Goal: Task Accomplishment & Management: Use online tool/utility

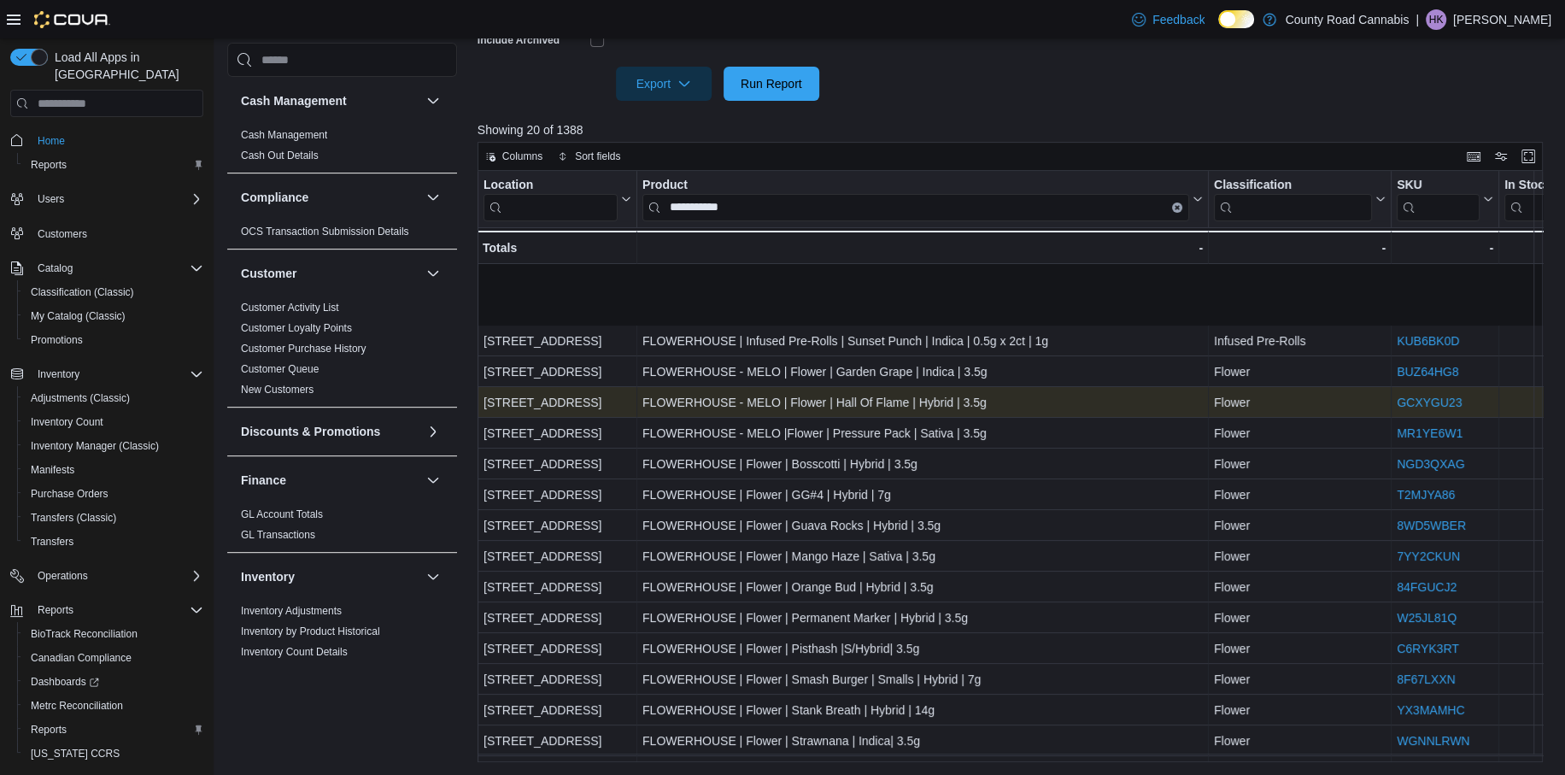
scroll to position [121, 104]
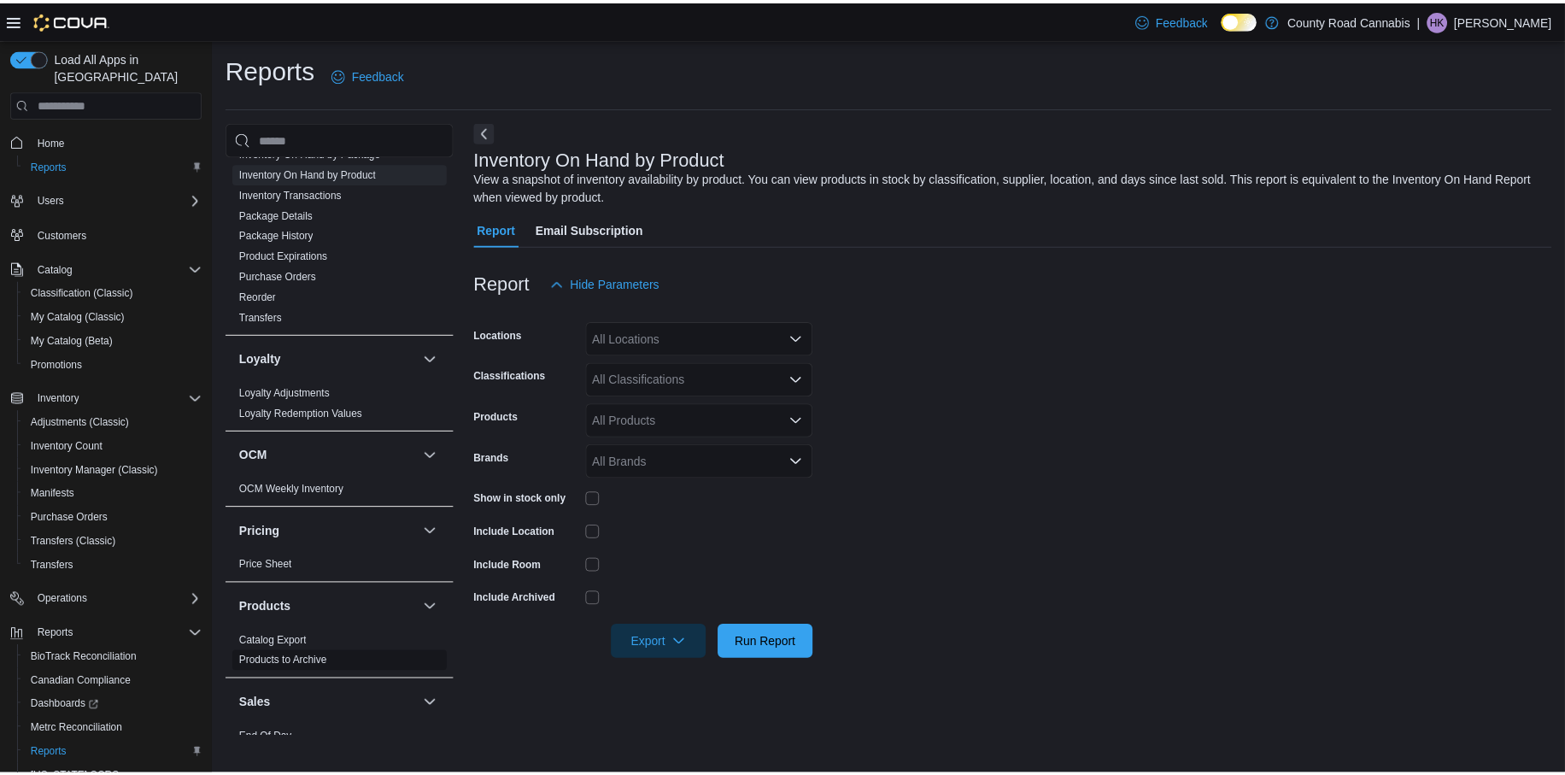
scroll to position [769, 0]
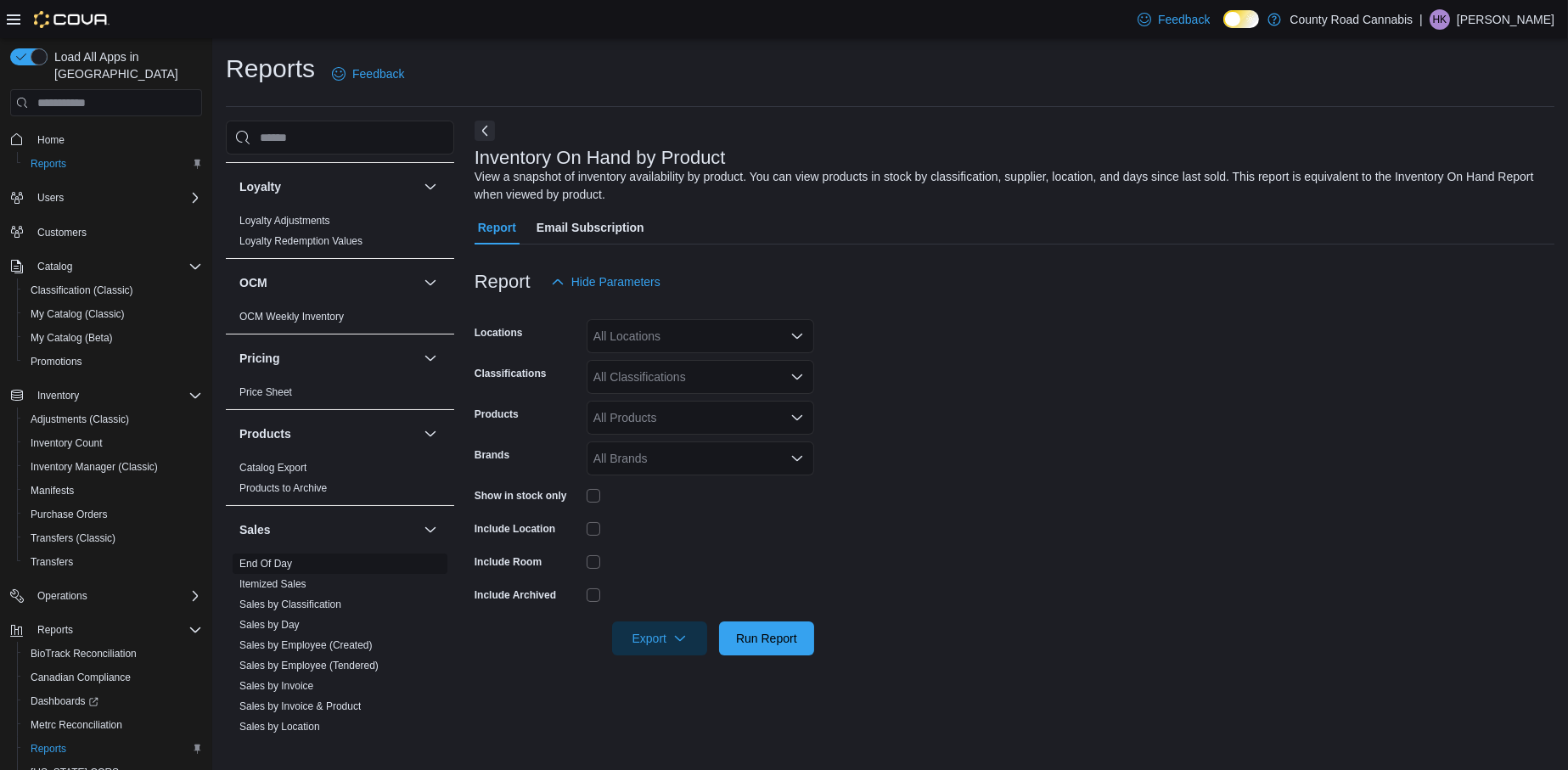
drag, startPoint x: 267, startPoint y: 561, endPoint x: 257, endPoint y: 565, distance: 10.8
click at [267, 561] on link "End Of Day" at bounding box center [265, 563] width 53 height 12
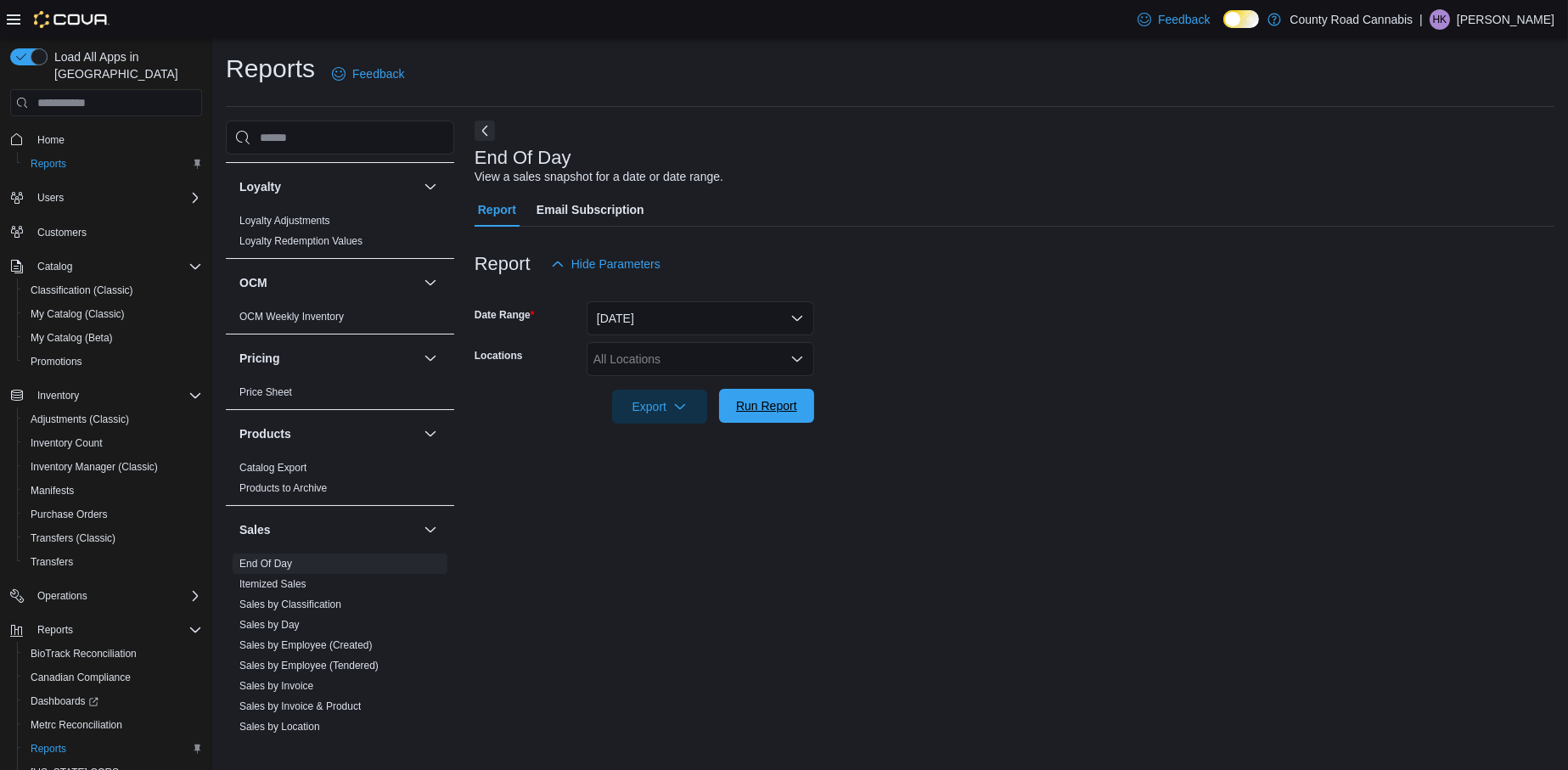
click at [783, 407] on span "Run Report" at bounding box center [767, 405] width 62 height 17
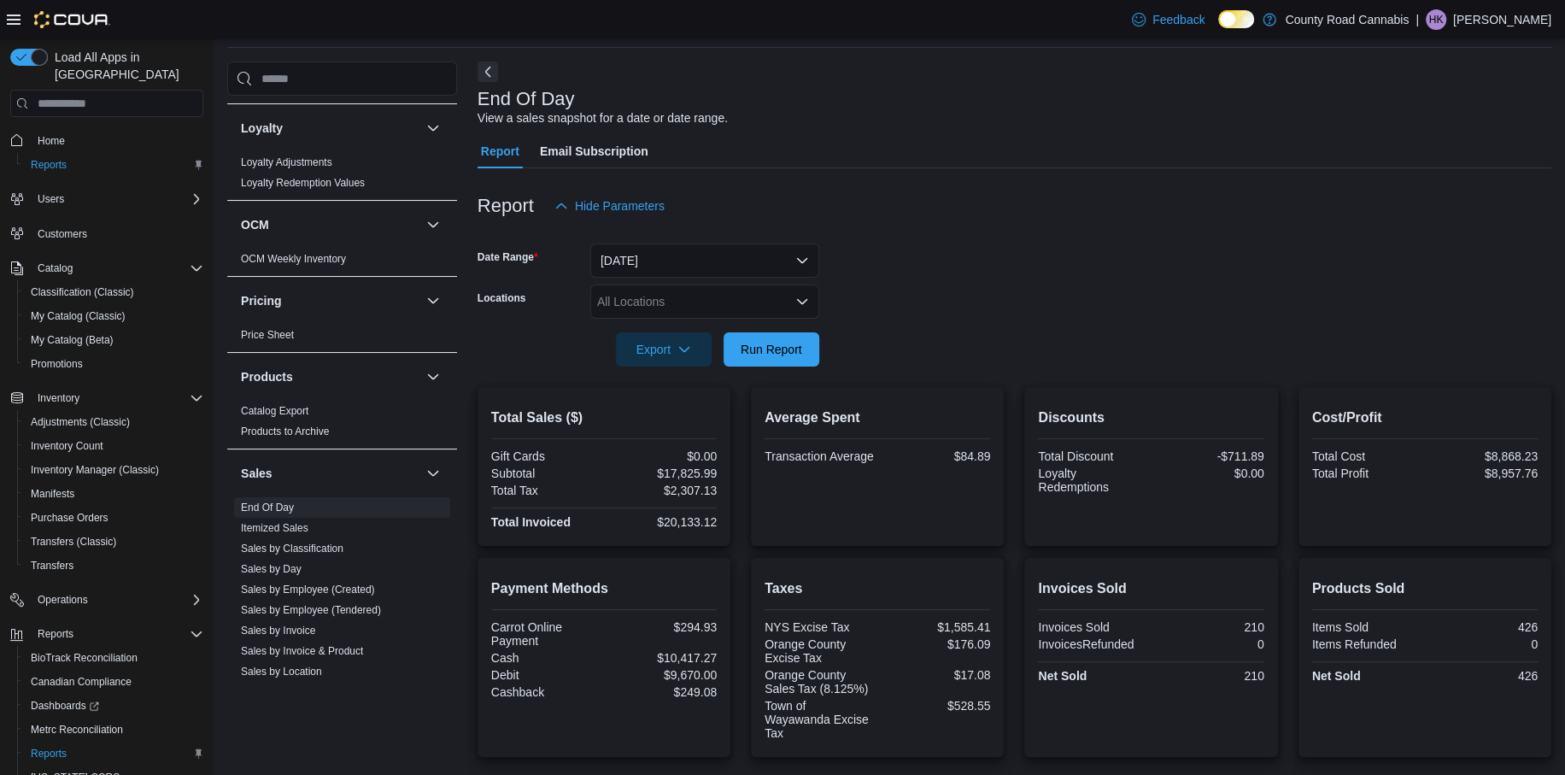
scroll to position [85, 0]
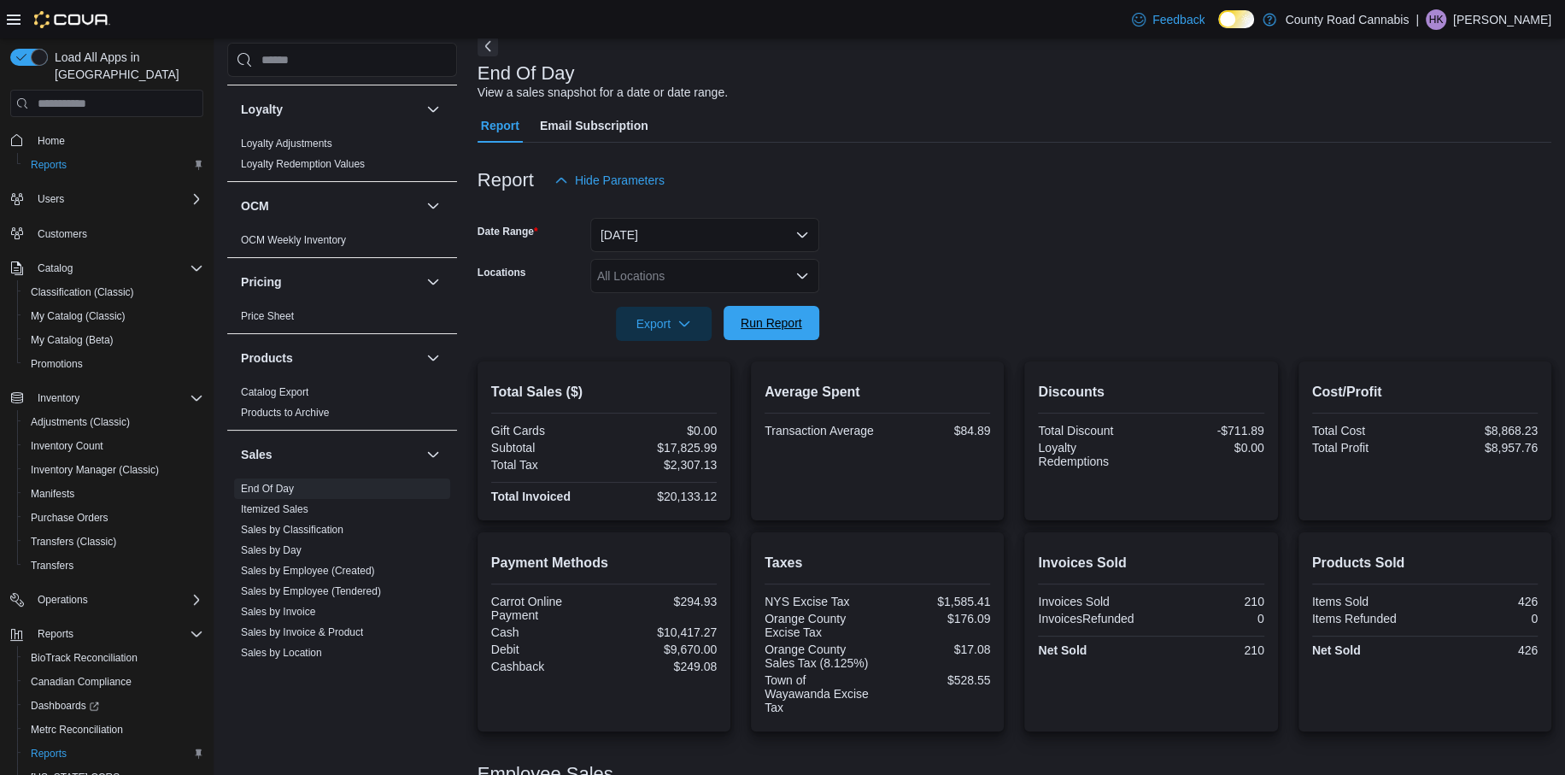
click at [801, 329] on span "Run Report" at bounding box center [772, 322] width 62 height 17
click at [772, 310] on span "Run Report" at bounding box center [771, 323] width 75 height 34
